Goal: Information Seeking & Learning: Learn about a topic

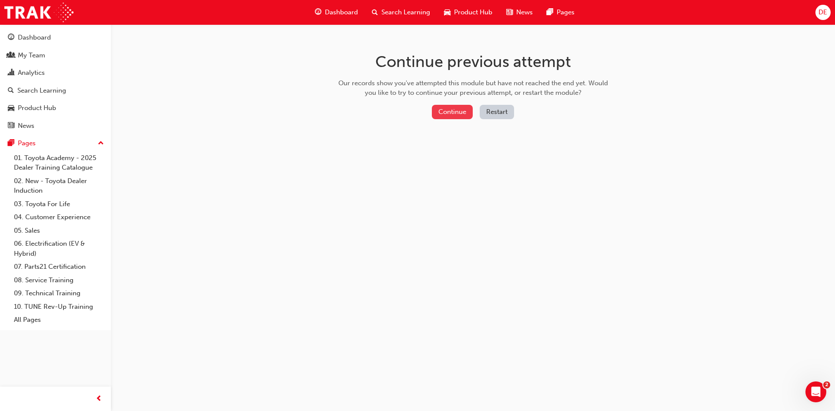
click at [456, 114] on button "Continue" at bounding box center [452, 112] width 41 height 14
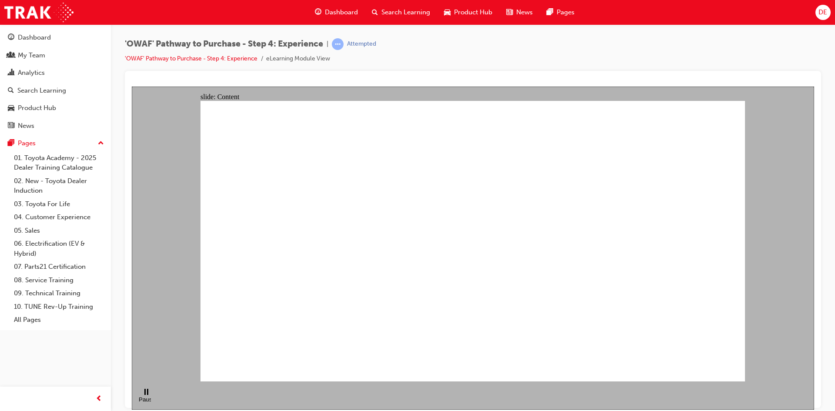
drag, startPoint x: 606, startPoint y: 169, endPoint x: 569, endPoint y: 219, distance: 62.5
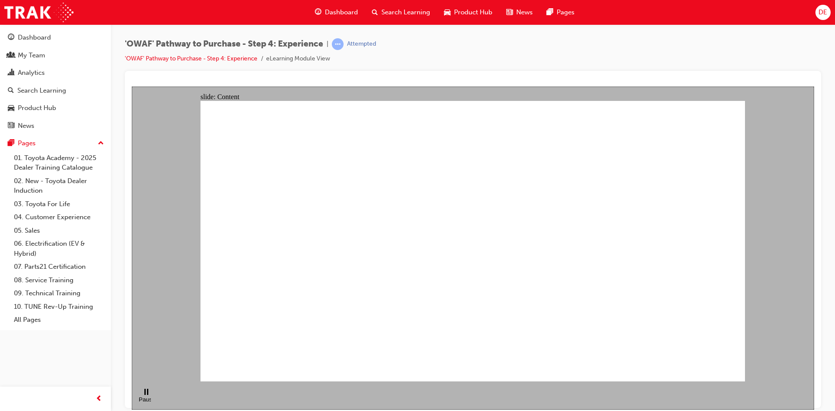
drag, startPoint x: 569, startPoint y: 219, endPoint x: 617, endPoint y: 221, distance: 47.9
drag, startPoint x: 369, startPoint y: 288, endPoint x: 320, endPoint y: 308, distance: 52.1
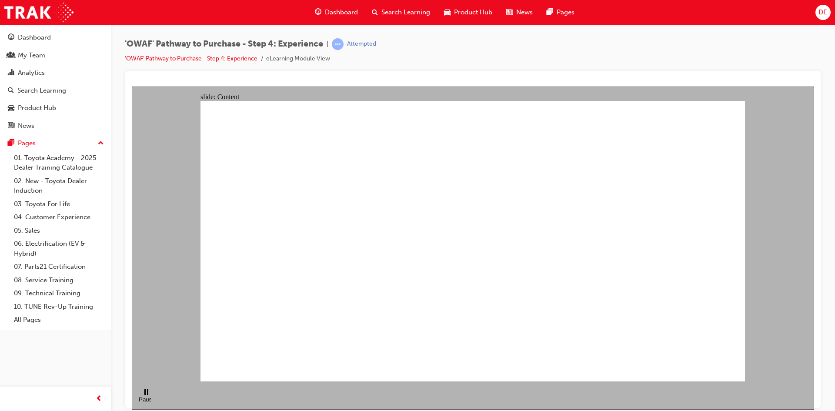
drag, startPoint x: 563, startPoint y: 141, endPoint x: 288, endPoint y: 258, distance: 298.7
click at [794, 216] on div "slide: Content Rectangle 1 Rectangle 4 Rectangle 1 Rectangle 2 4WD capability R…" at bounding box center [473, 247] width 682 height 323
